Goal: Transaction & Acquisition: Purchase product/service

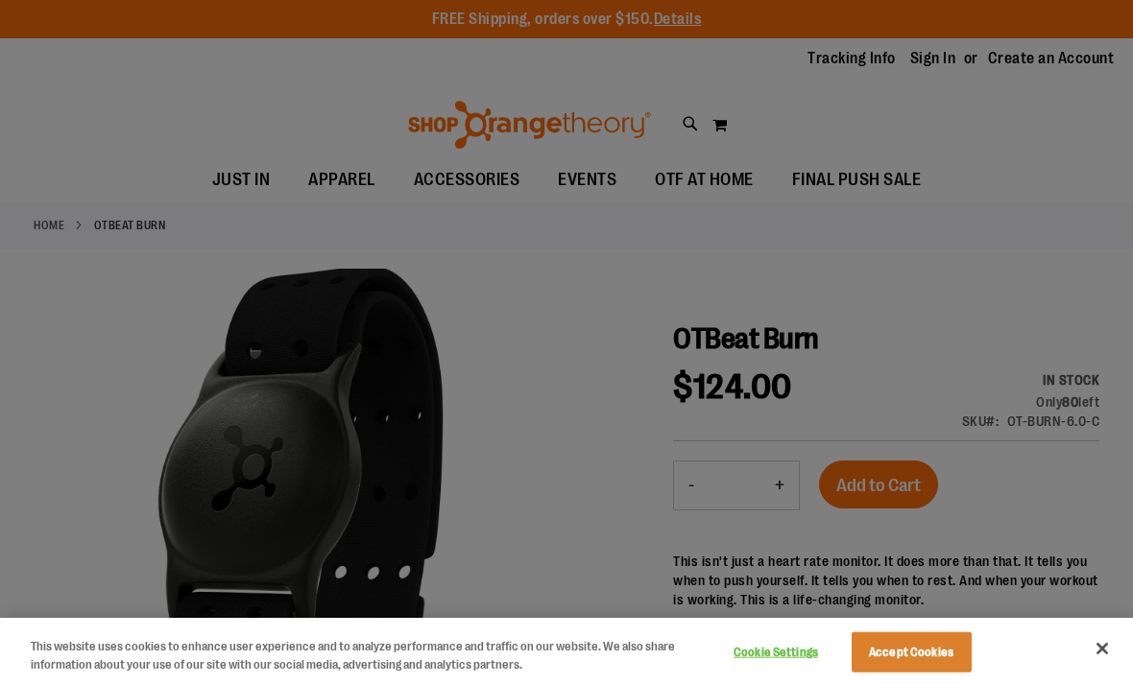
click at [782, 640] on button "Cookie Settings" at bounding box center [776, 653] width 120 height 38
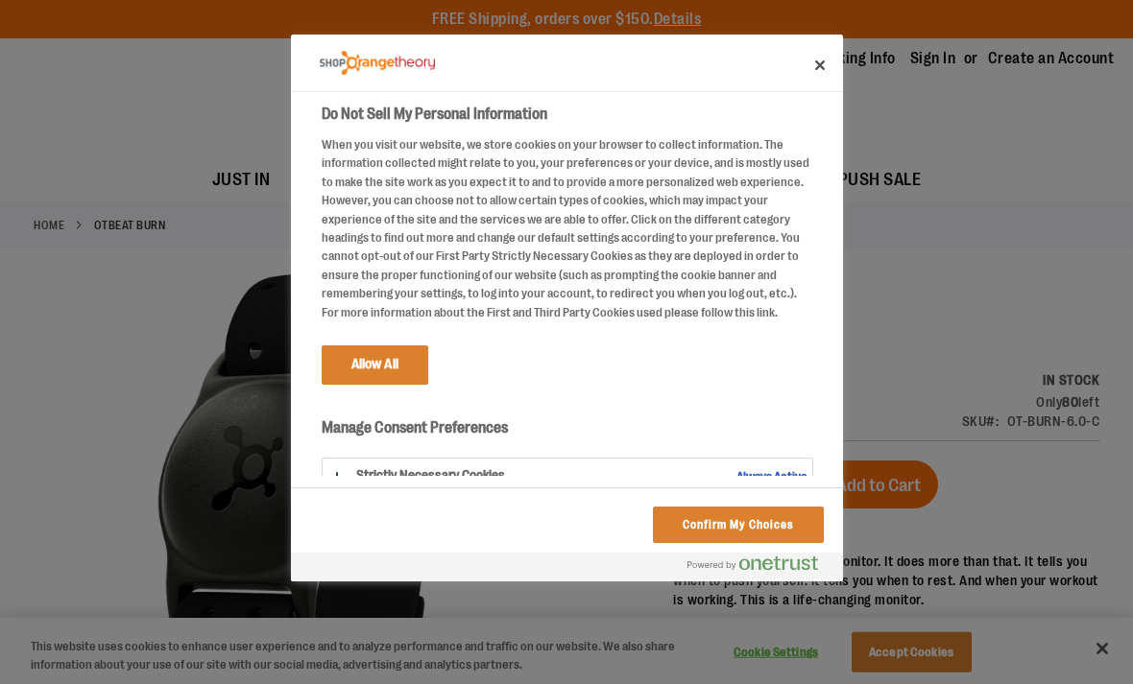
click at [701, 463] on button "Do Not Sell My Personal Information" at bounding box center [568, 477] width 490 height 37
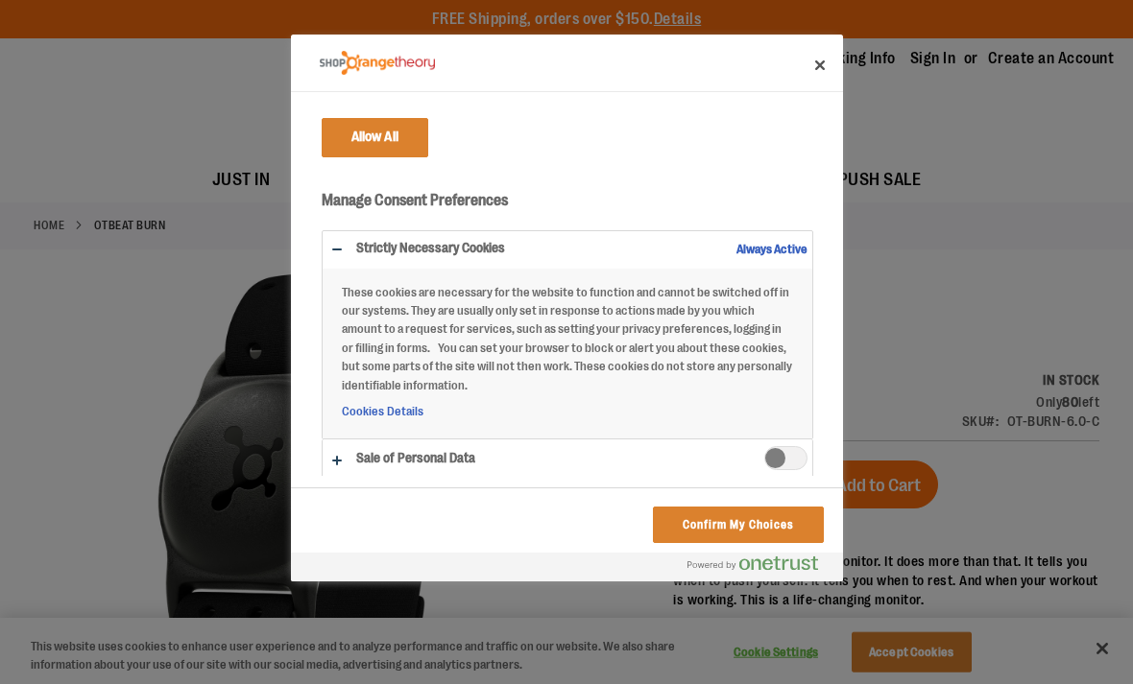
scroll to position [227, 0]
click at [361, 131] on button "Allow All" at bounding box center [375, 138] width 107 height 38
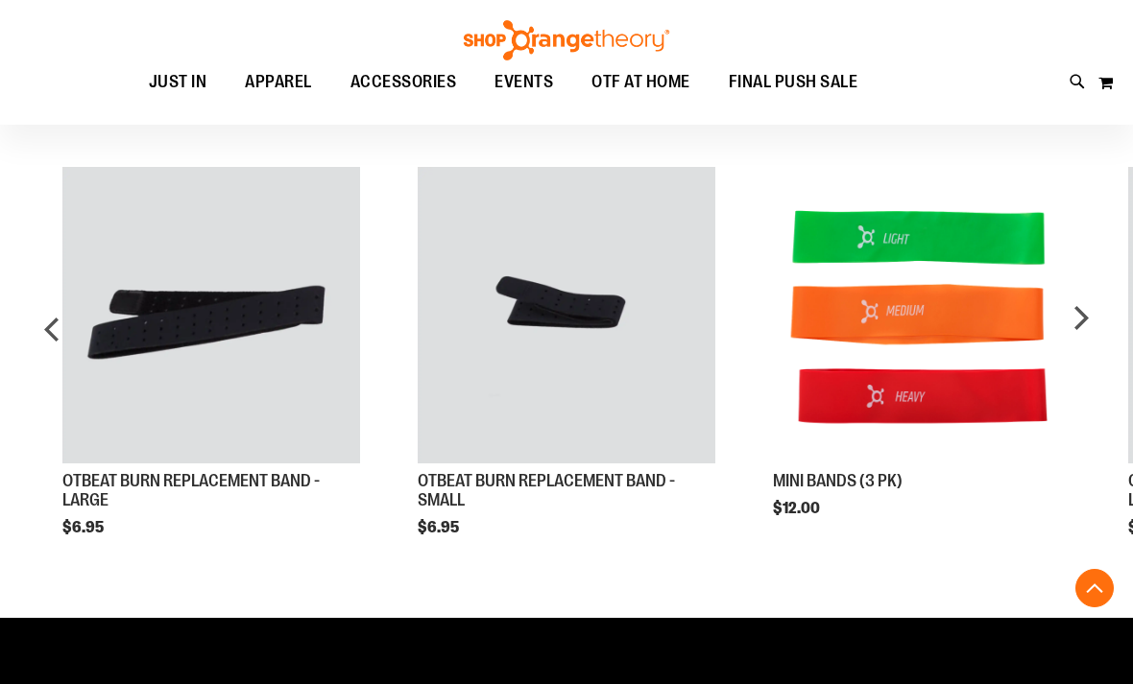
scroll to position [1196, 0]
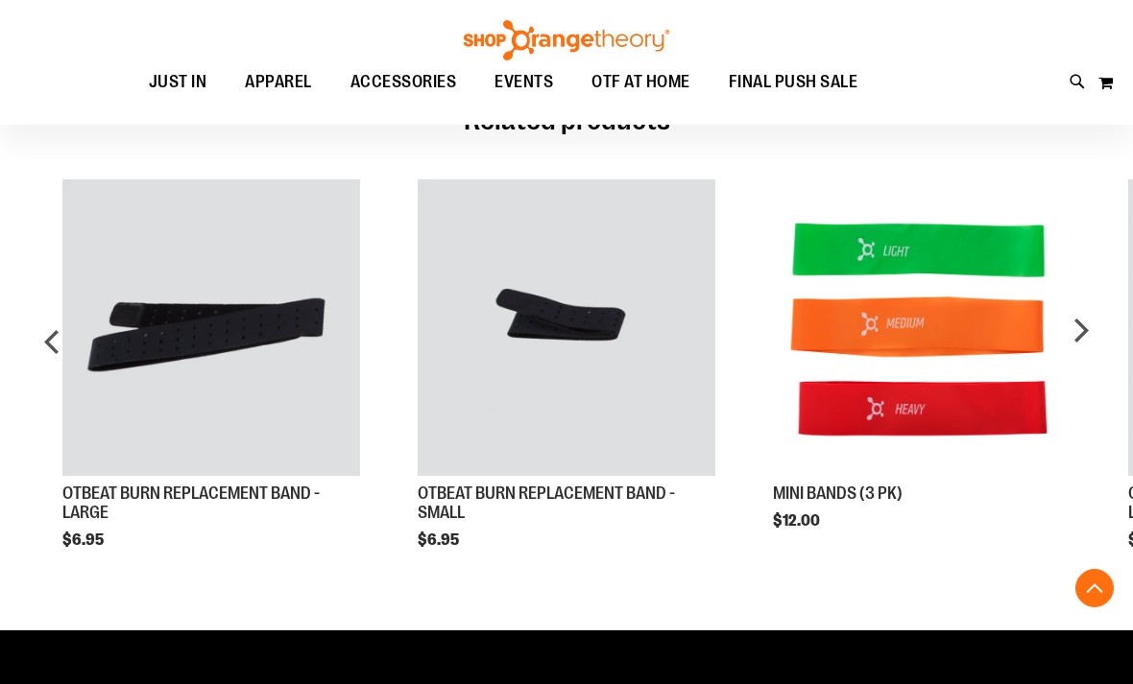
click at [1077, 331] on div "next" at bounding box center [1080, 350] width 38 height 398
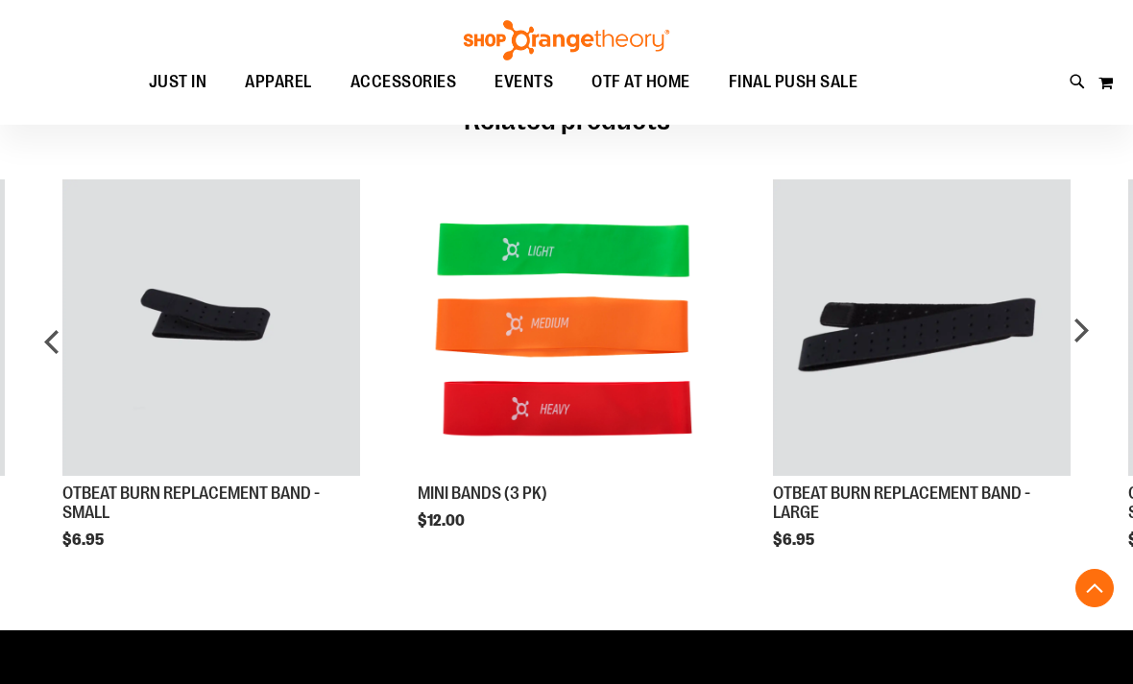
click at [1084, 321] on div "next" at bounding box center [1080, 350] width 38 height 398
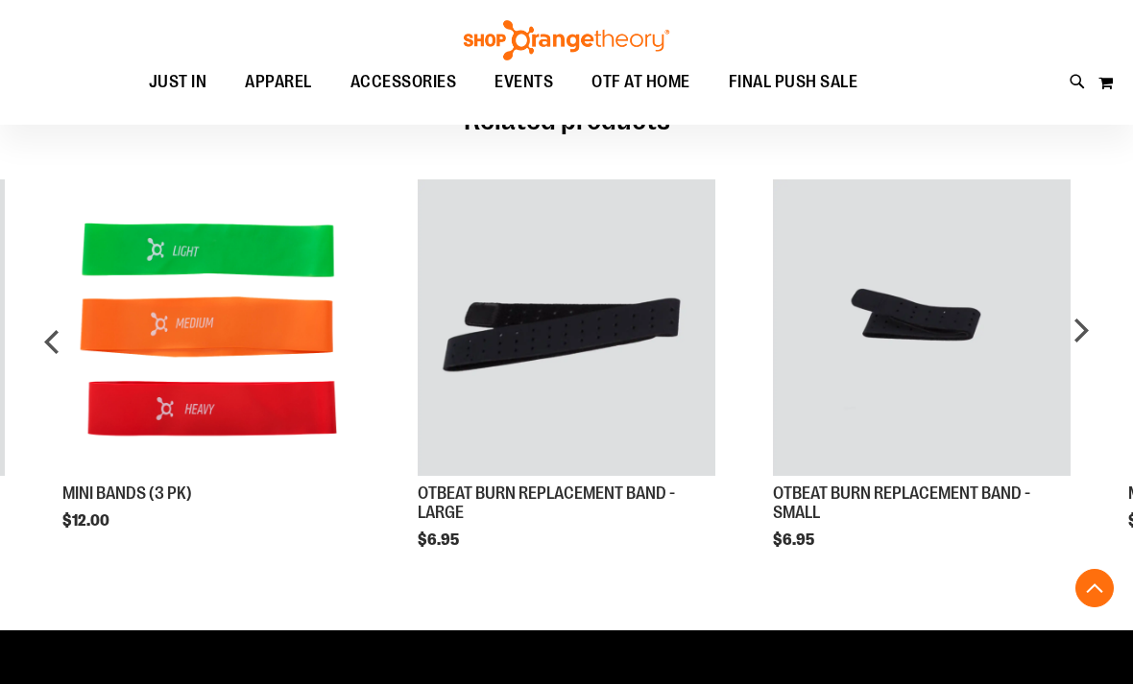
click at [1090, 315] on div "next" at bounding box center [1080, 350] width 38 height 398
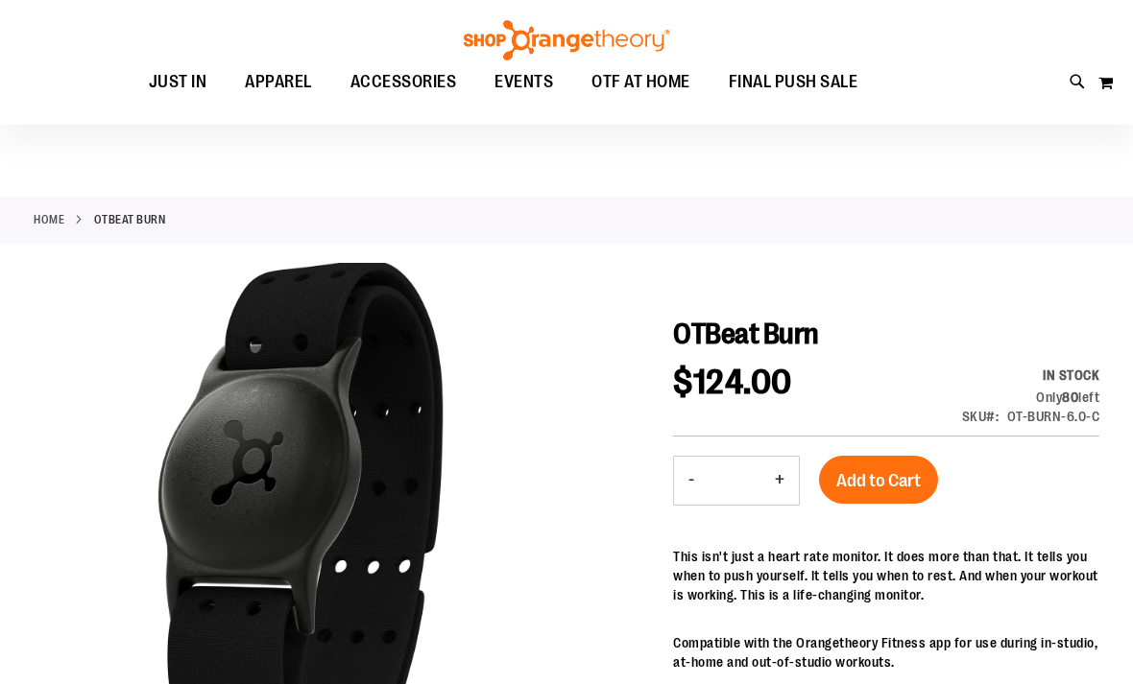
scroll to position [0, 0]
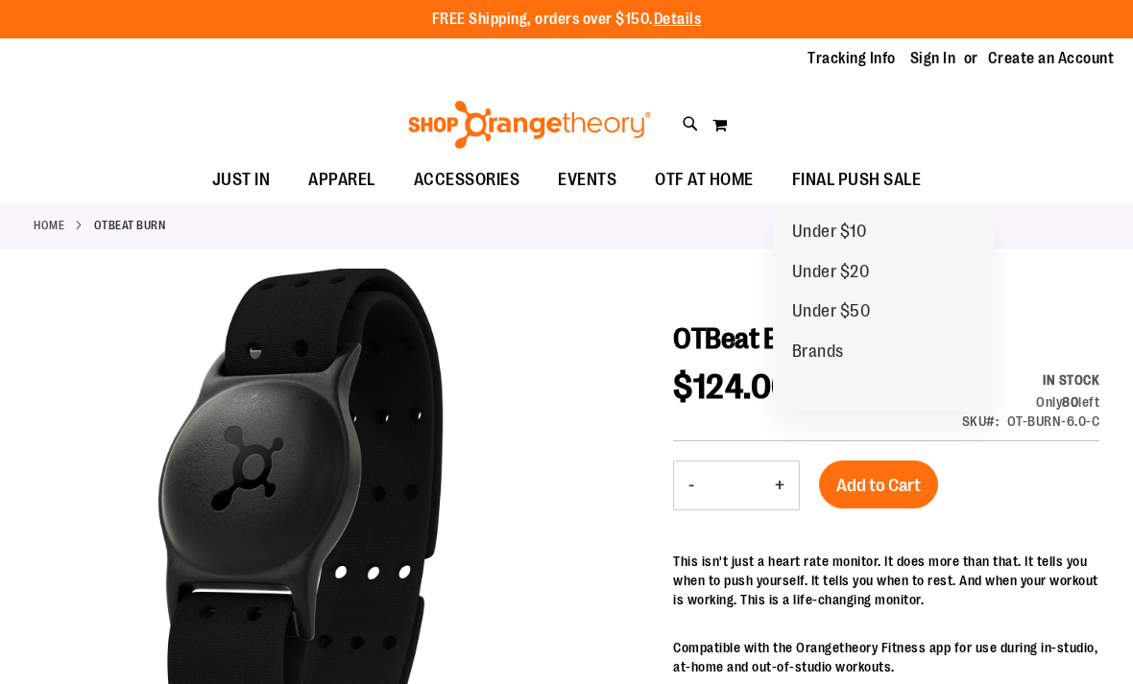
click at [810, 345] on span "Brands" at bounding box center [818, 354] width 52 height 24
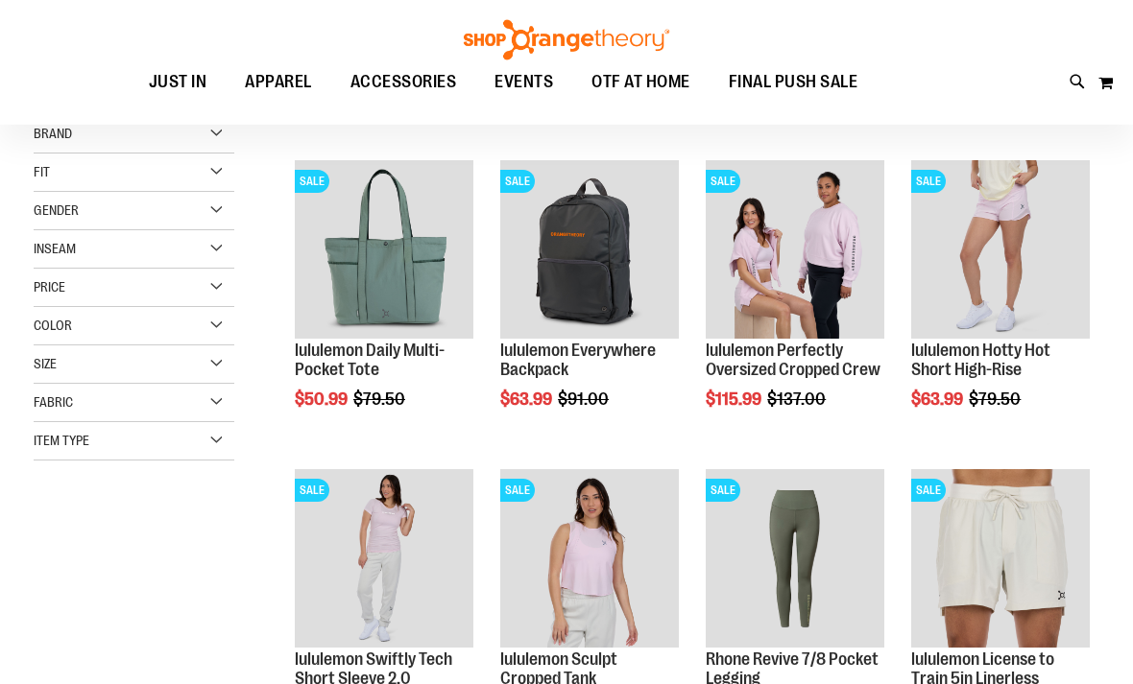
scroll to position [221, 0]
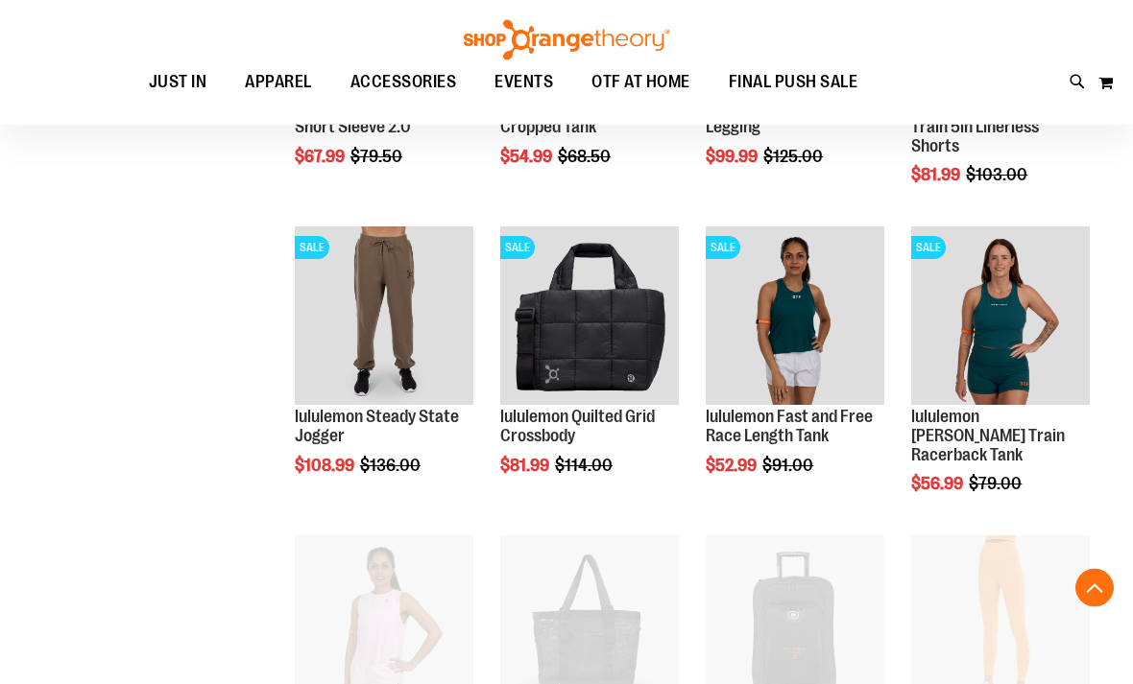
scroll to position [772, 0]
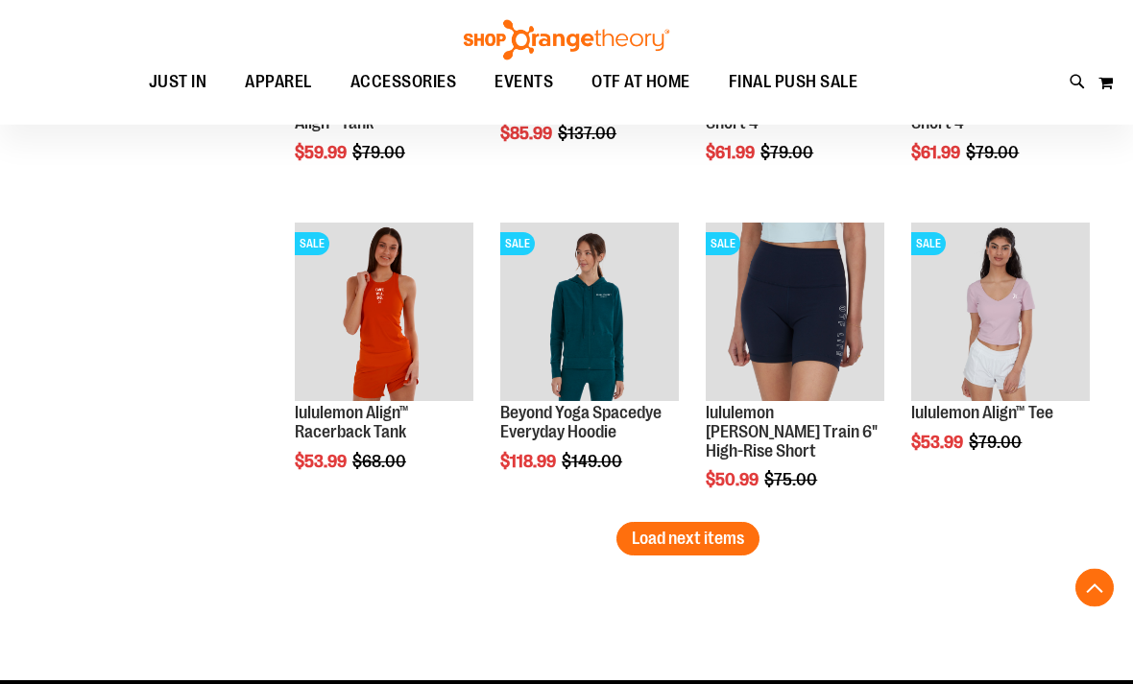
scroll to position [2630, 0]
click at [814, 432] on link "lululemon [PERSON_NAME] Train 6" High-Rise Short" at bounding box center [791, 432] width 171 height 58
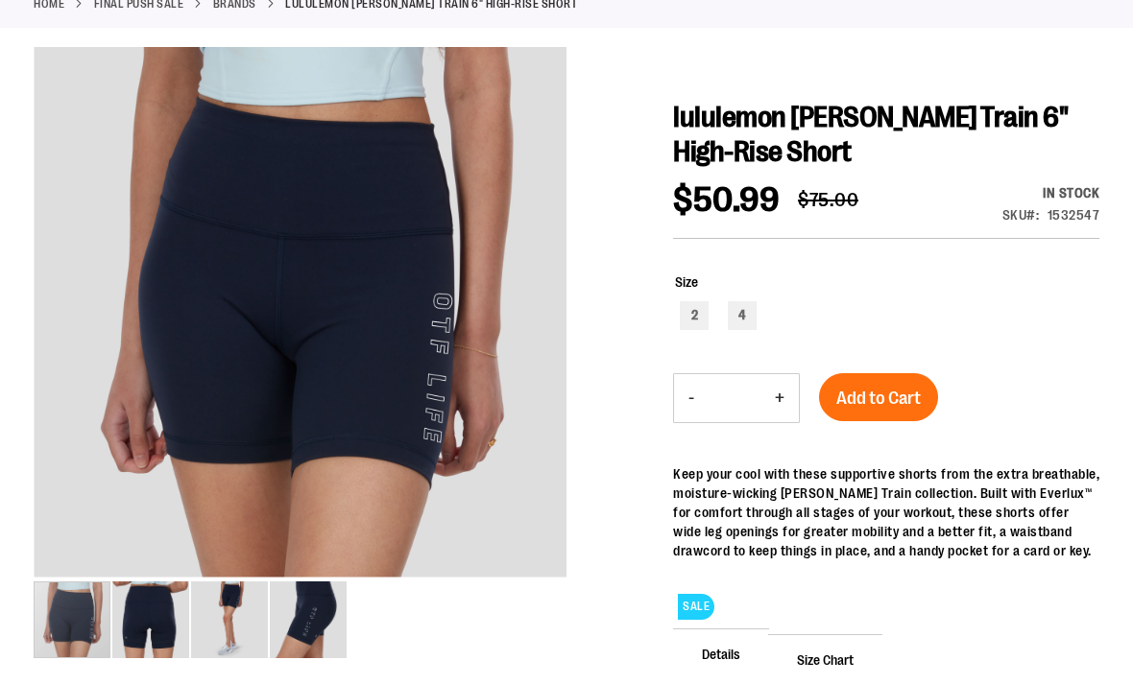
scroll to position [223, 0]
